Goal: Transaction & Acquisition: Purchase product/service

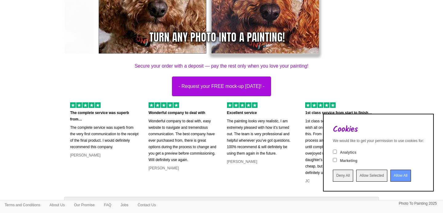
scroll to position [131, 0]
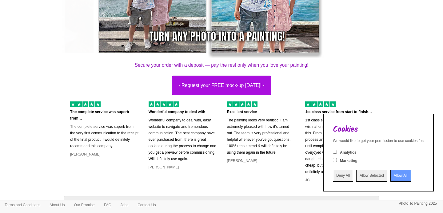
click at [391, 175] on input "Allow All" at bounding box center [400, 176] width 21 height 12
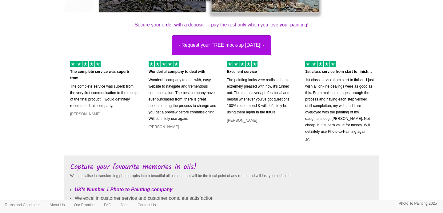
scroll to position [156, 0]
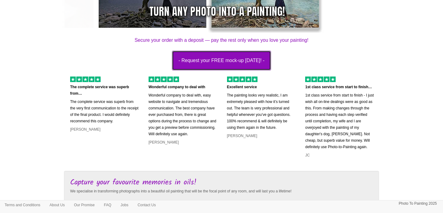
click at [230, 62] on button "- Request your FREE mock-up today! -" at bounding box center [221, 61] width 99 height 20
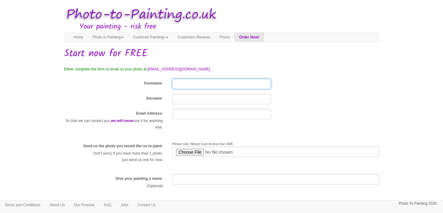
click at [187, 84] on input "Forename" at bounding box center [221, 84] width 99 height 10
type input "SHEILA"
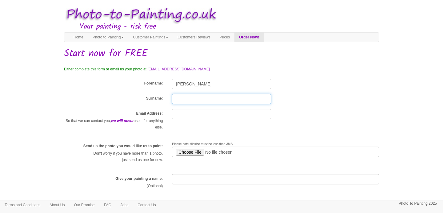
type input "[PERSON_NAME]"
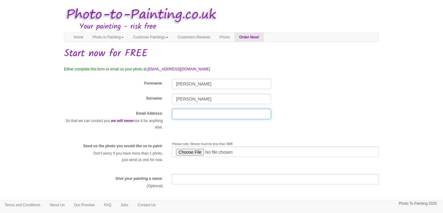
type input "[EMAIL_ADDRESS][DOMAIN_NAME]"
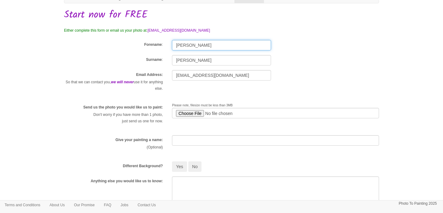
scroll to position [51, 0]
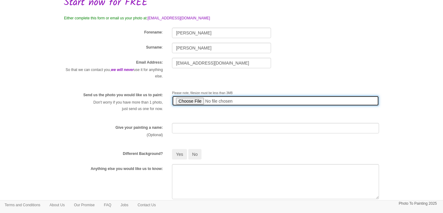
click at [189, 102] on input "file" at bounding box center [275, 101] width 207 height 10
type input "C:\fakepath\IMG_3215.jpeg"
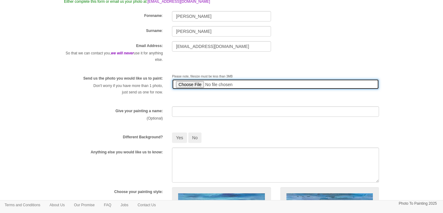
scroll to position [71, 0]
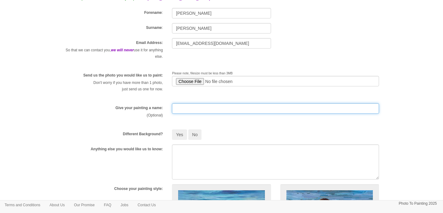
click at [193, 112] on input "text" at bounding box center [275, 108] width 207 height 10
type input "RHYDIAN"
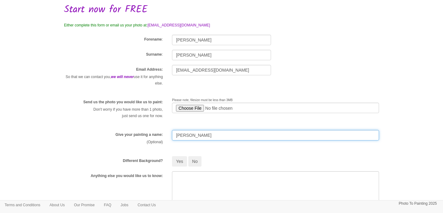
scroll to position [50, 0]
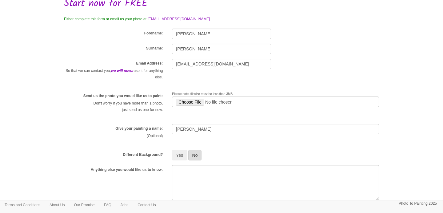
click at [197, 155] on button "No" at bounding box center [195, 155] width 14 height 10
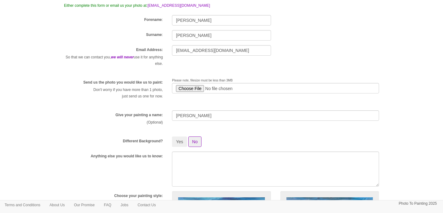
scroll to position [66, 0]
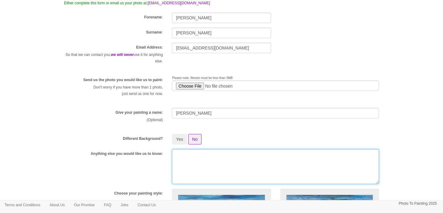
click at [183, 157] on textarea at bounding box center [275, 166] width 207 height 35
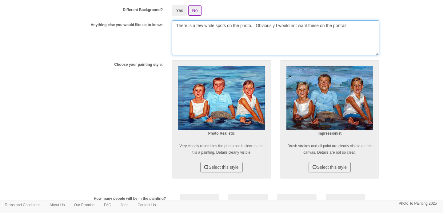
scroll to position [200, 0]
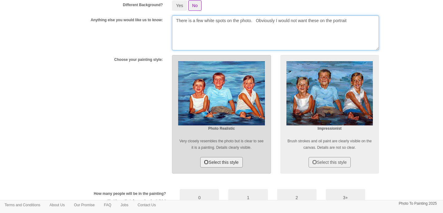
type textarea "There is a few white spots on the photo. Obviously I would not want these on th…"
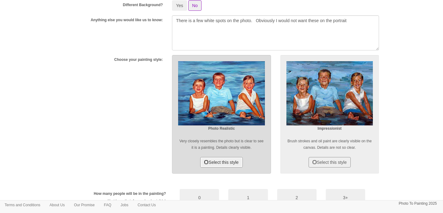
click at [216, 163] on button "Select this style" at bounding box center [221, 162] width 42 height 10
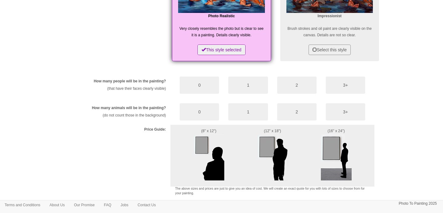
scroll to position [313, 0]
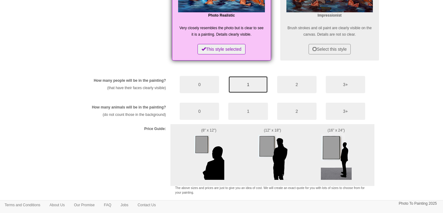
click at [244, 86] on button "1" at bounding box center [247, 84] width 39 height 17
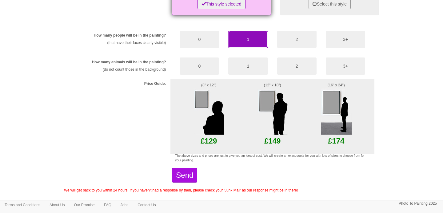
scroll to position [368, 0]
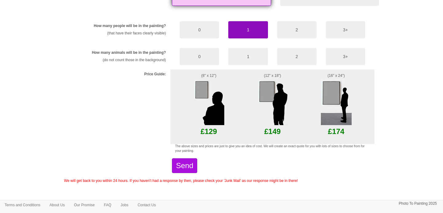
click at [268, 95] on img at bounding box center [272, 102] width 31 height 46
click at [266, 98] on img at bounding box center [272, 102] width 31 height 46
click at [272, 134] on p "£149" at bounding box center [273, 131] width 42 height 13
click at [197, 163] on button "Send" at bounding box center [184, 165] width 25 height 15
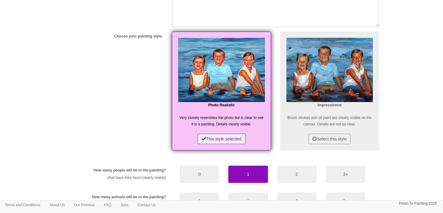
scroll to position [202, 0]
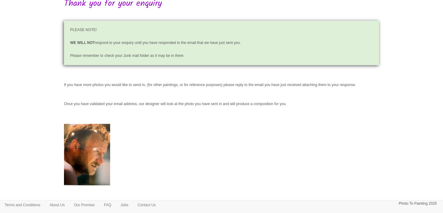
scroll to position [64, 0]
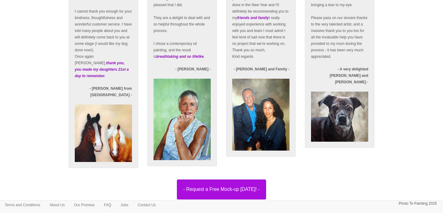
scroll to position [1052, 0]
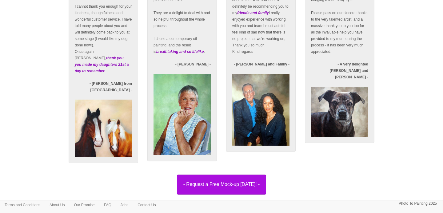
click at [263, 138] on img at bounding box center [260, 110] width 57 height 72
click at [256, 134] on img at bounding box center [260, 110] width 57 height 72
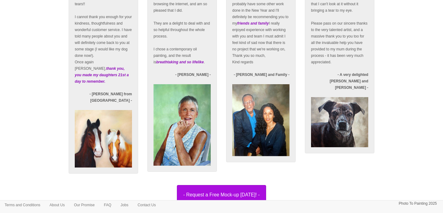
scroll to position [1025, 0]
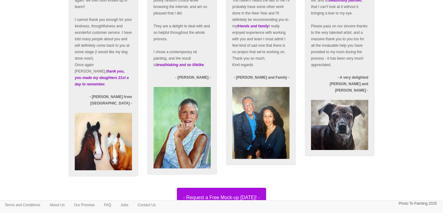
click at [344, 130] on img at bounding box center [339, 125] width 57 height 50
click at [118, 142] on img at bounding box center [103, 142] width 57 height 58
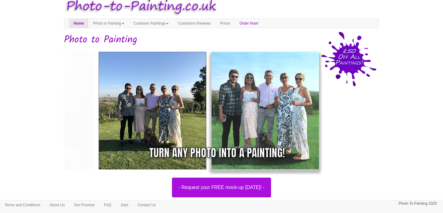
scroll to position [0, 0]
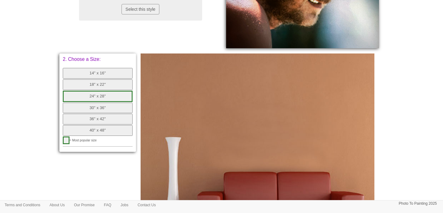
scroll to position [196, 0]
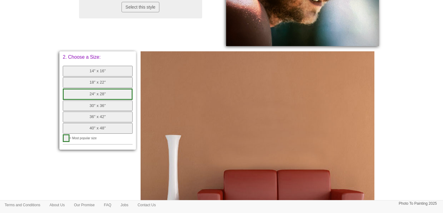
click at [97, 81] on button "18" x 22"" at bounding box center [98, 82] width 70 height 11
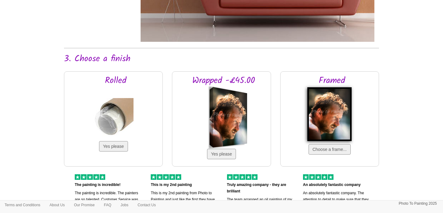
scroll to position [411, 0]
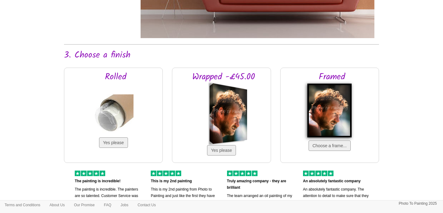
click at [221, 116] on div at bounding box center [230, 113] width 34 height 61
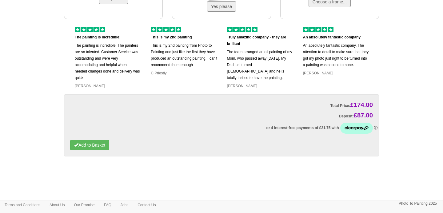
scroll to position [555, 0]
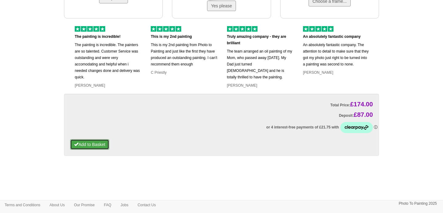
click at [100, 147] on button "Add to Basket" at bounding box center [89, 144] width 39 height 10
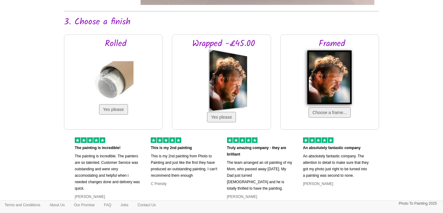
scroll to position [442, 0]
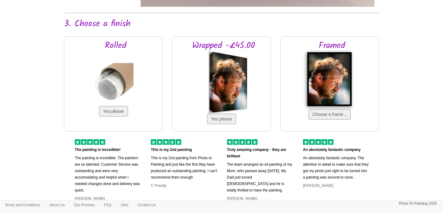
click at [228, 73] on div at bounding box center [230, 82] width 34 height 61
click at [227, 116] on button "Yes please" at bounding box center [221, 119] width 29 height 10
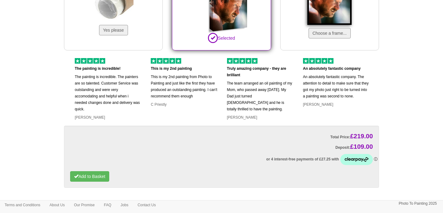
scroll to position [530, 0]
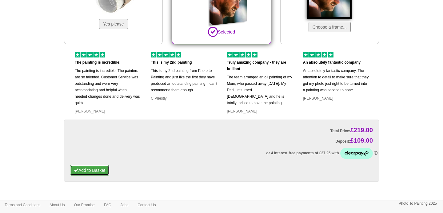
click at [101, 171] on button "Add to Basket" at bounding box center [89, 170] width 39 height 10
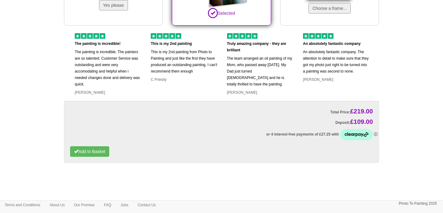
scroll to position [549, 0]
click at [107, 148] on button "Add to Basket" at bounding box center [89, 151] width 39 height 10
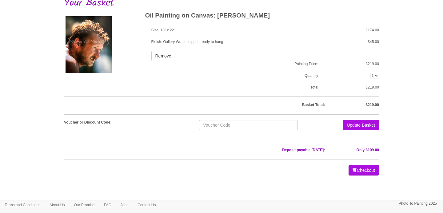
scroll to position [54, 0]
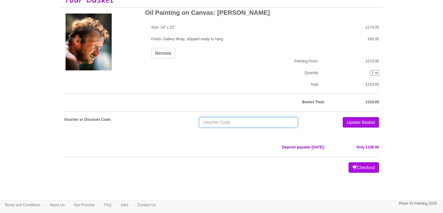
click at [226, 123] on input "text" at bounding box center [248, 122] width 99 height 10
paste input "BR156H45SL5P9"
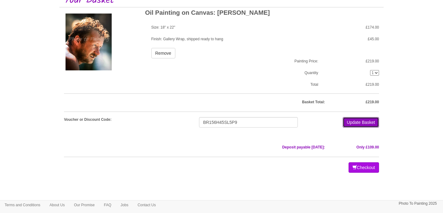
click at [358, 125] on button "Update Basket" at bounding box center [361, 122] width 36 height 10
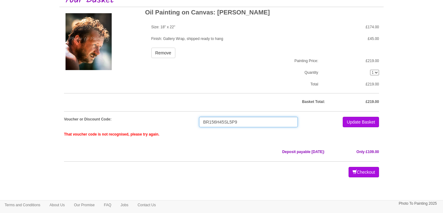
click at [241, 123] on input "BR156H45SL5P9" at bounding box center [248, 122] width 99 height 10
type input "B"
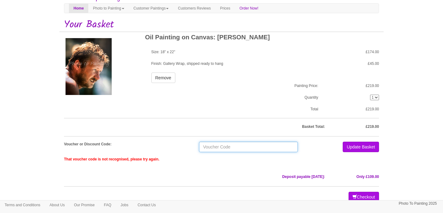
scroll to position [0, 0]
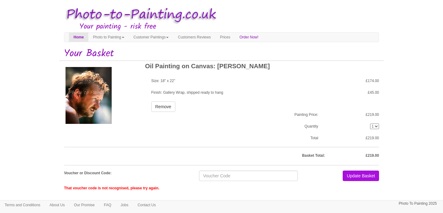
click at [106, 170] on div "Oil Painting on Canvas: [PERSON_NAME] Size: 18" x 22" Finish: Gallery Wrap, shi…" at bounding box center [221, 149] width 315 height 176
click at [85, 98] on img at bounding box center [89, 95] width 46 height 57
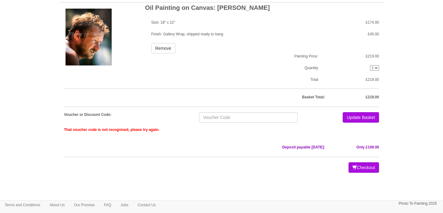
scroll to position [58, 0]
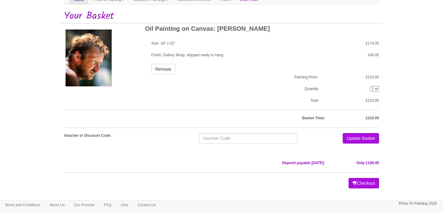
scroll to position [44, 0]
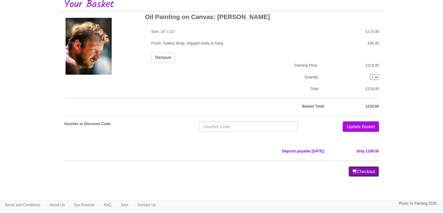
click at [358, 174] on button "Checkout" at bounding box center [364, 171] width 30 height 10
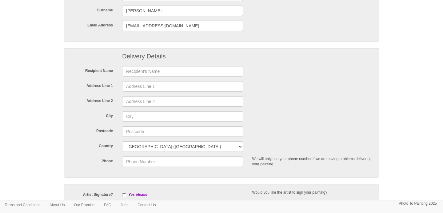
scroll to position [105, 0]
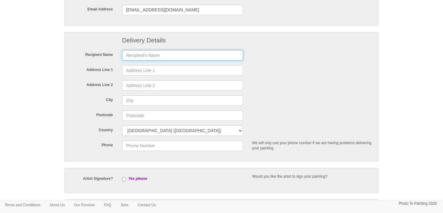
click at [141, 57] on input "text" at bounding box center [182, 55] width 121 height 10
type input "SHEILA ALSTROM"
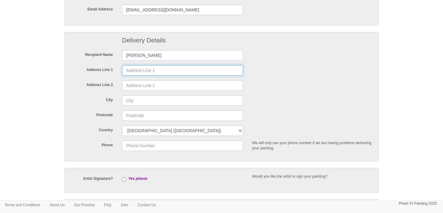
type input "20 MARDLEY HEIGHTS"
type input "MARDLEY HEIGHTS. AL6 0SX"
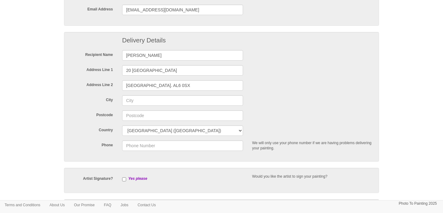
type input "Welwyn Garden City"
type input "AL6 0SX"
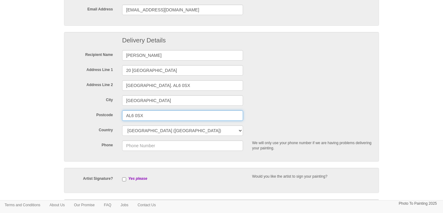
type input "07840943569"
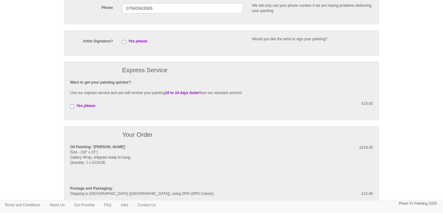
scroll to position [242, 0]
click at [123, 42] on input "checkbox" at bounding box center [124, 42] width 4 height 4
checkbox input "true"
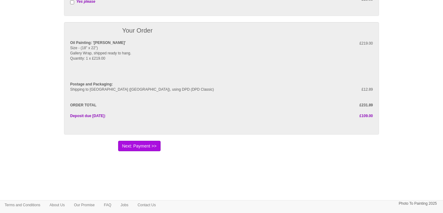
scroll to position [351, 0]
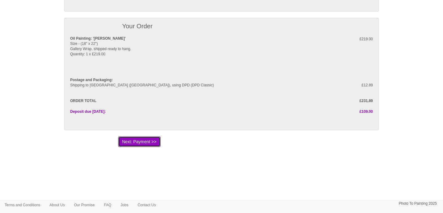
click at [156, 139] on button "Next: Payment >>" at bounding box center [139, 142] width 42 height 10
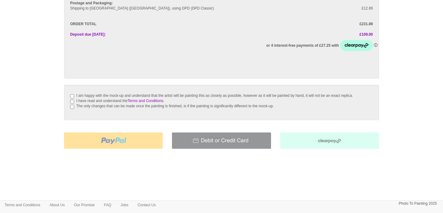
scroll to position [118, 0]
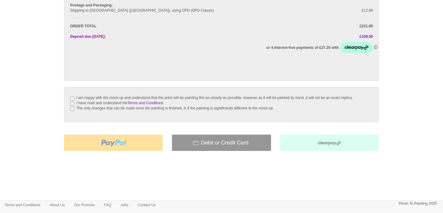
click at [238, 145] on img at bounding box center [221, 143] width 99 height 16
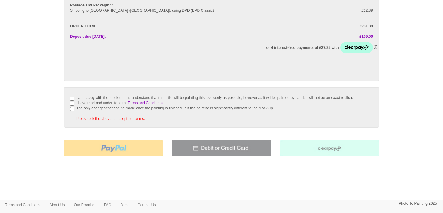
click at [224, 156] on img at bounding box center [221, 148] width 99 height 16
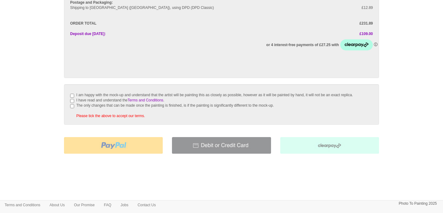
click at [211, 150] on img at bounding box center [221, 145] width 99 height 16
click at [256, 150] on img at bounding box center [221, 145] width 99 height 16
click at [73, 94] on input "I am happy with the mock-up and understand that the artist will be painting thi…" at bounding box center [72, 96] width 4 height 4
checkbox input "true"
click at [73, 103] on input "I have read and understand the Terms and Conditions ." at bounding box center [72, 101] width 4 height 4
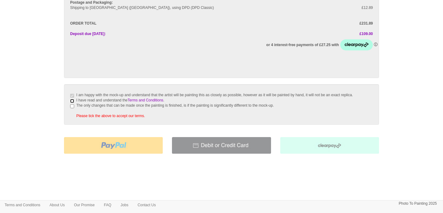
checkbox input "true"
click at [73, 108] on input "The only changes that can be made once the painting is finished, is if the pain…" at bounding box center [72, 106] width 4 height 4
checkbox input "true"
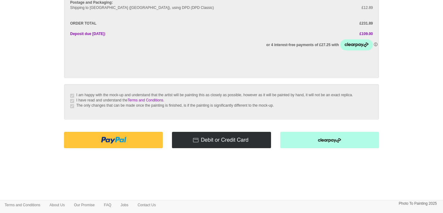
click at [205, 146] on img at bounding box center [221, 140] width 99 height 16
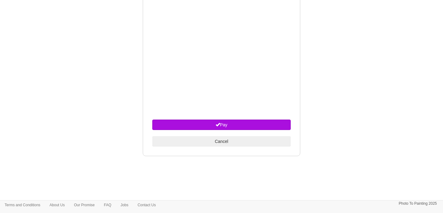
scroll to position [346, 0]
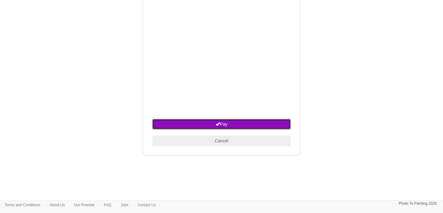
click at [228, 130] on button "Pay" at bounding box center [221, 124] width 138 height 10
